Goal: Information Seeking & Learning: Compare options

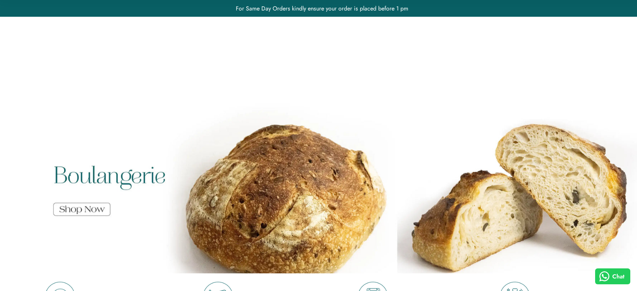
scroll to position [1061, 0]
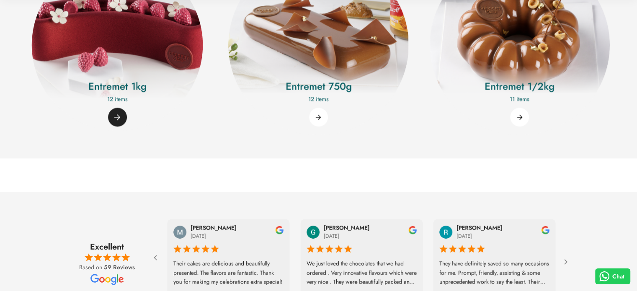
click at [87, 94] on link "Entremet 1kg" at bounding box center [117, 86] width 155 height 15
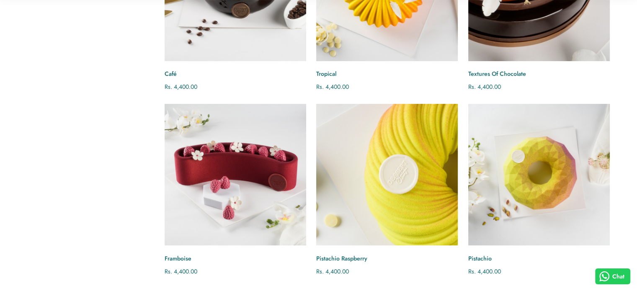
scroll to position [211, 0]
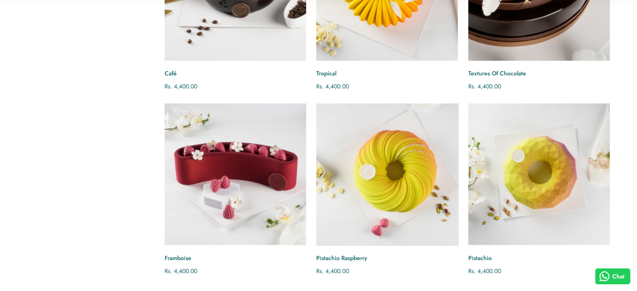
click at [364, 171] on img "Pistachio Raspberry" at bounding box center [387, 174] width 156 height 156
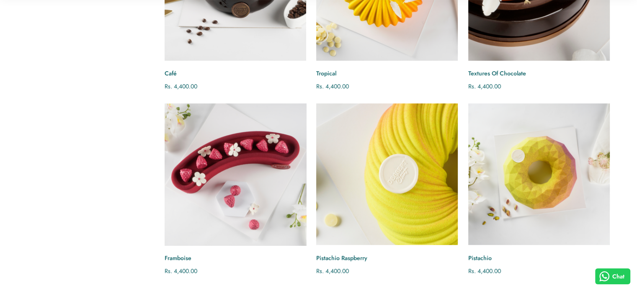
click at [265, 168] on img "Framboise" at bounding box center [236, 174] width 156 height 156
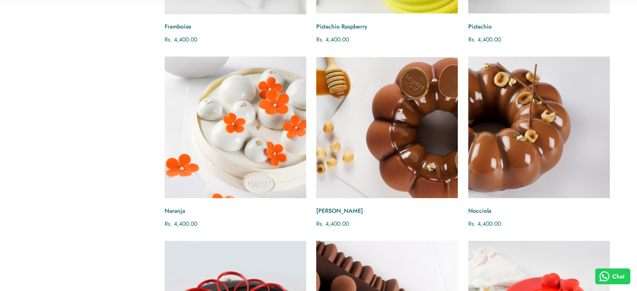
scroll to position [443, 0]
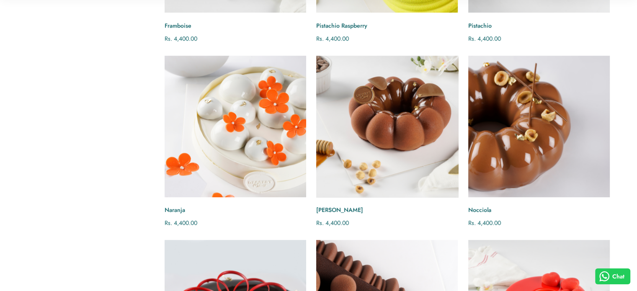
click at [354, 176] on img "Nocciola Caramel" at bounding box center [387, 127] width 156 height 156
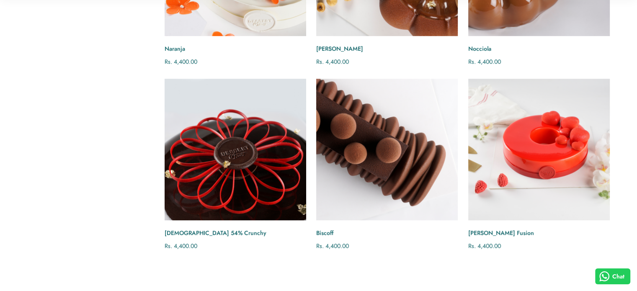
scroll to position [605, 0]
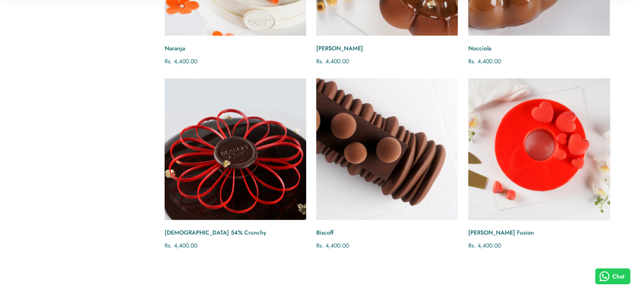
click at [580, 176] on img "Berry Fusion" at bounding box center [539, 149] width 156 height 156
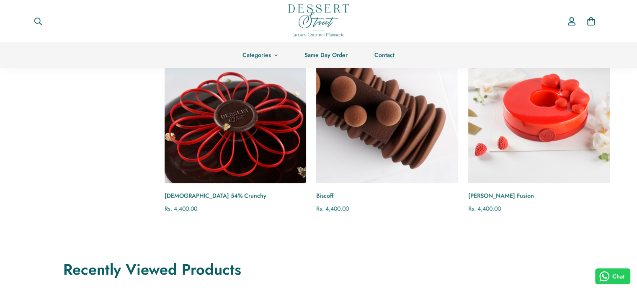
scroll to position [634, 0]
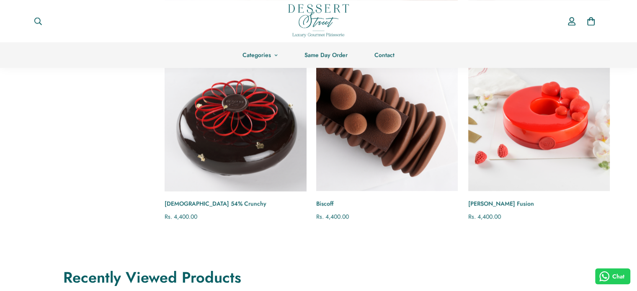
click at [239, 119] on img "Columbian 54% Crunchy" at bounding box center [236, 120] width 156 height 156
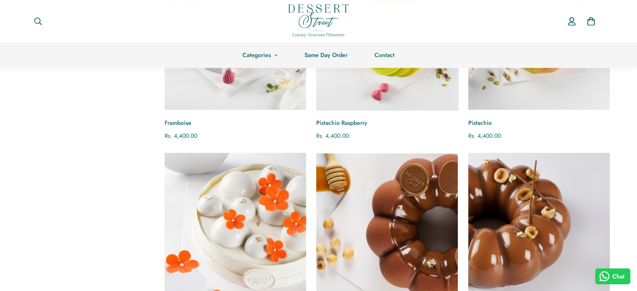
scroll to position [308, 0]
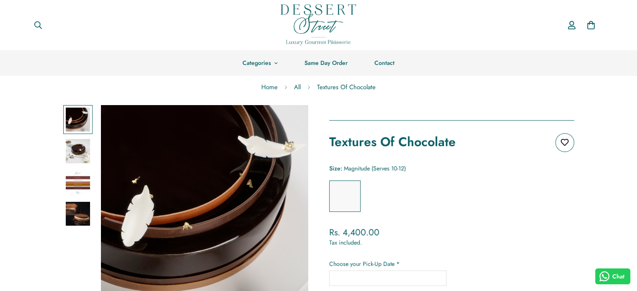
scroll to position [38, 0]
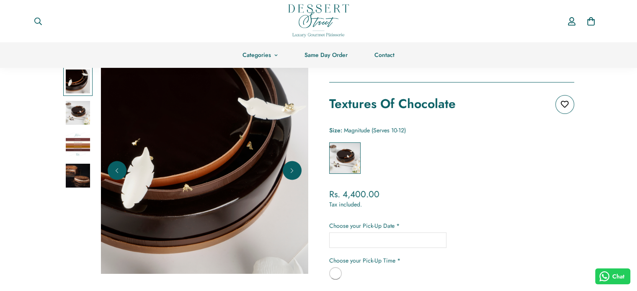
click at [86, 149] on img at bounding box center [78, 144] width 24 height 24
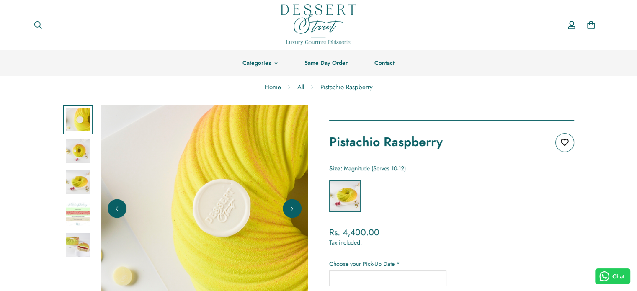
click at [78, 209] on img at bounding box center [78, 214] width 24 height 24
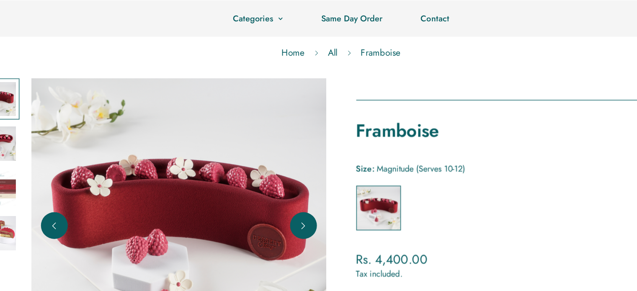
click at [81, 185] on img at bounding box center [78, 183] width 24 height 24
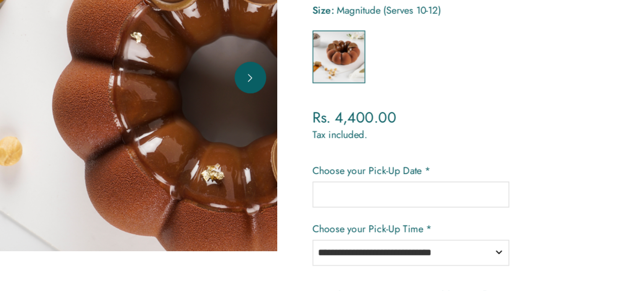
scroll to position [47, 0]
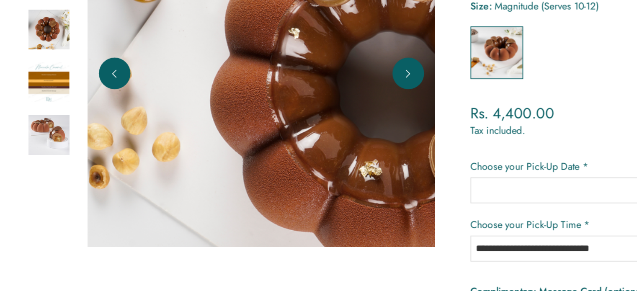
click at [78, 164] on img at bounding box center [78, 167] width 24 height 24
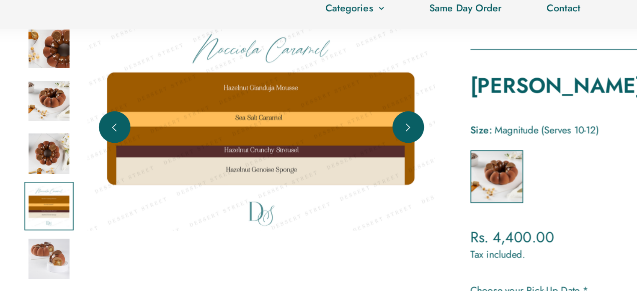
scroll to position [41, 0]
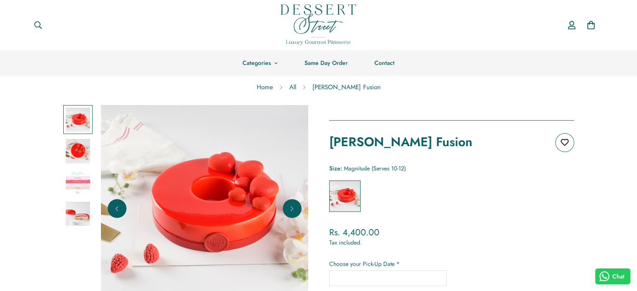
click at [80, 180] on img at bounding box center [78, 183] width 24 height 24
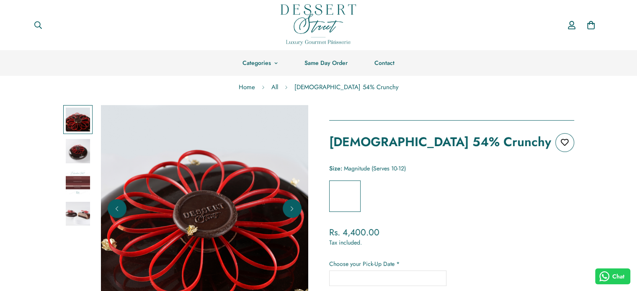
click at [82, 189] on img at bounding box center [78, 183] width 24 height 24
